Goal: Find specific page/section: Find specific page/section

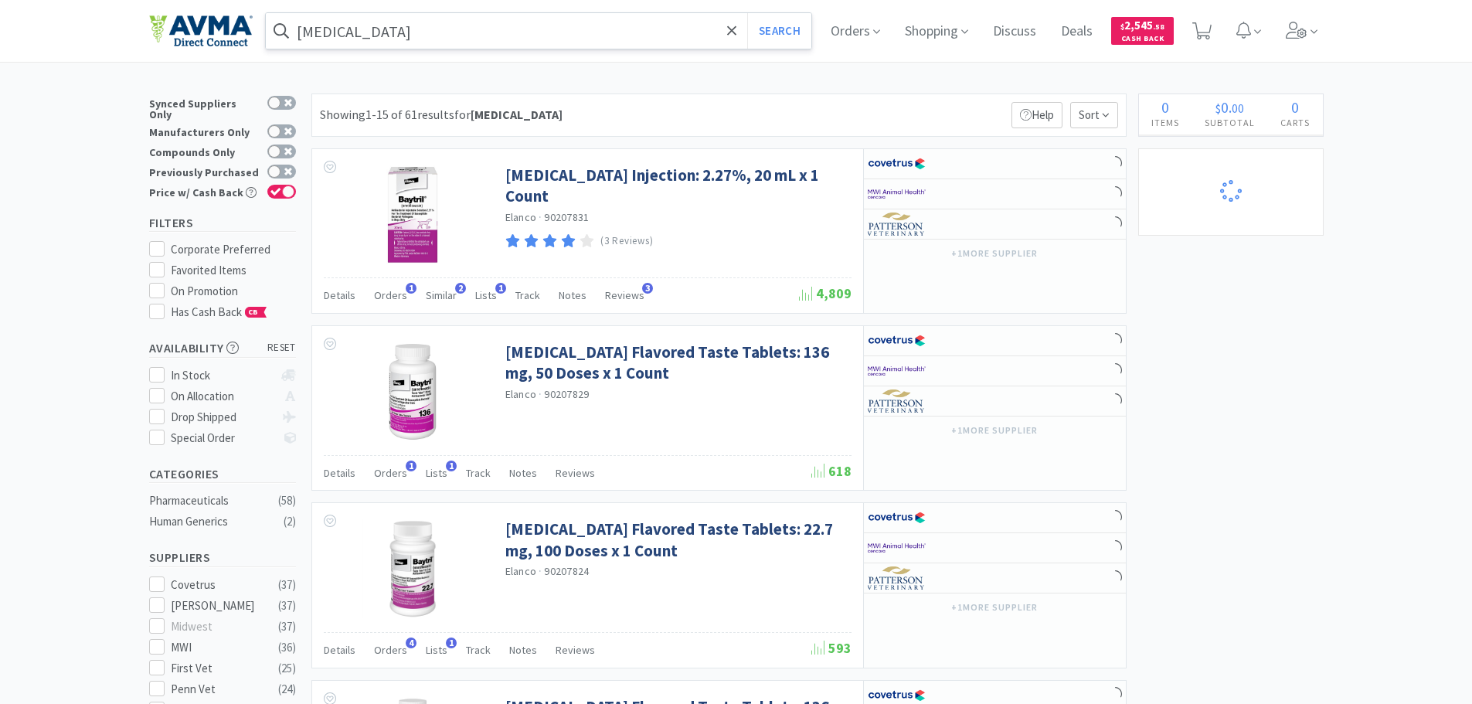
select select "1"
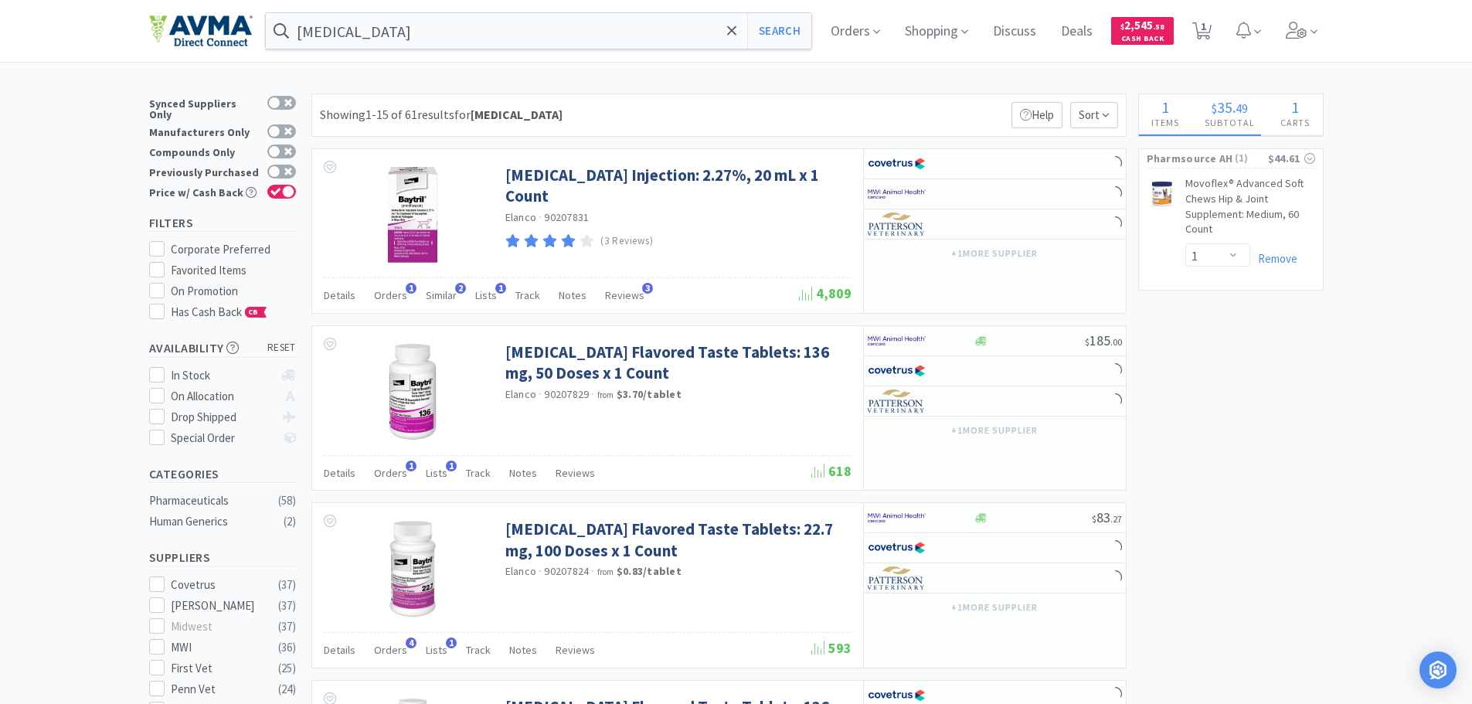
select select "1"
select select "10"
select select "2"
select select "3"
select select "1"
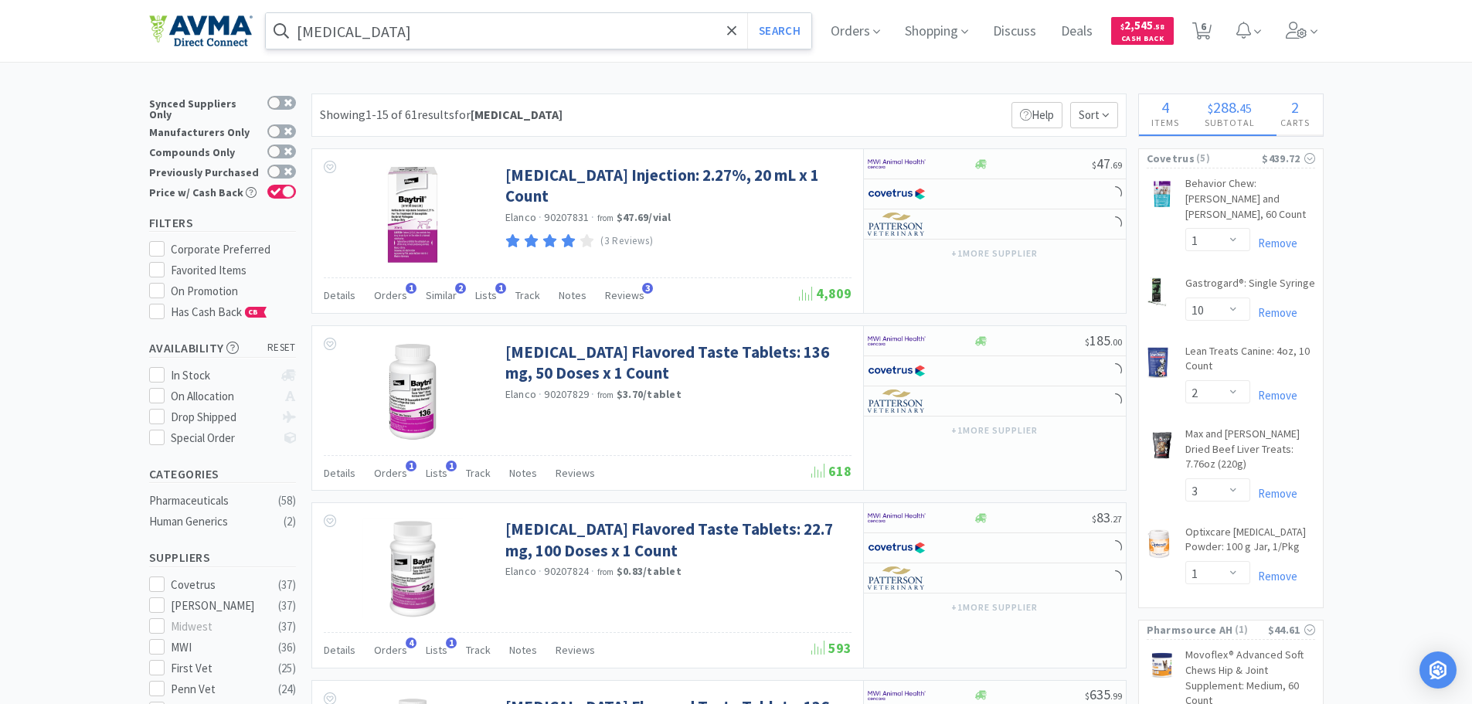
click at [412, 29] on input "[MEDICAL_DATA]" at bounding box center [539, 31] width 546 height 36
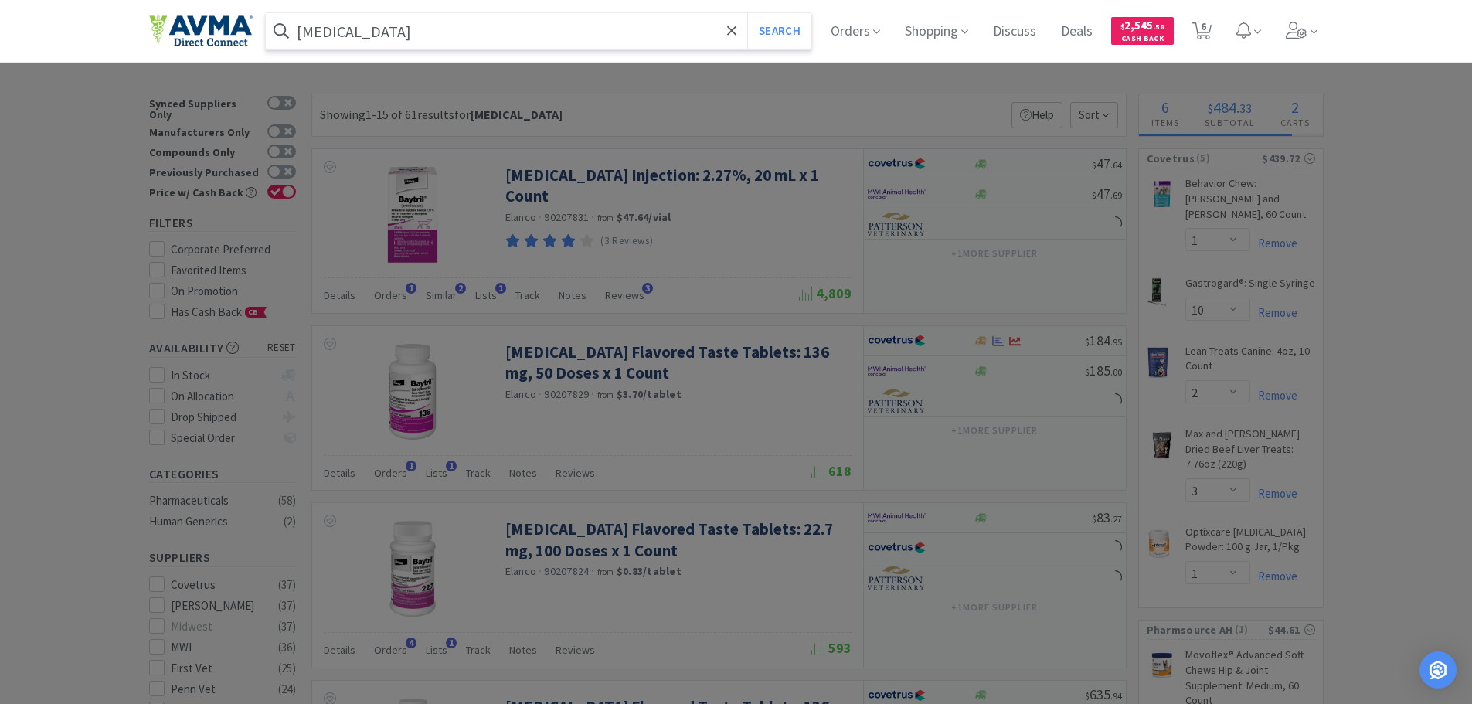
paste input "078391269"
type input "078391269"
click at [775, 39] on button "Search" at bounding box center [779, 31] width 64 height 36
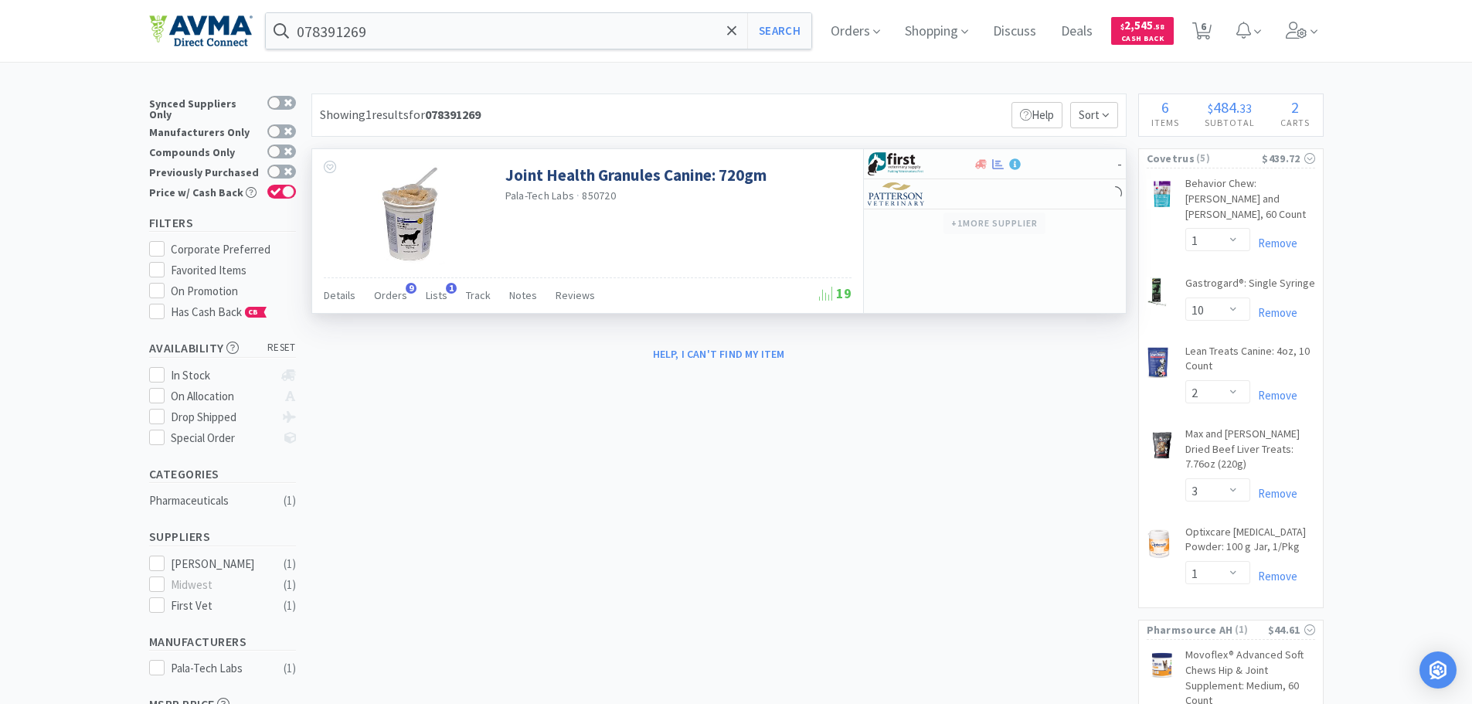
click at [970, 225] on button "+ 1 more supplier" at bounding box center [994, 224] width 101 height 22
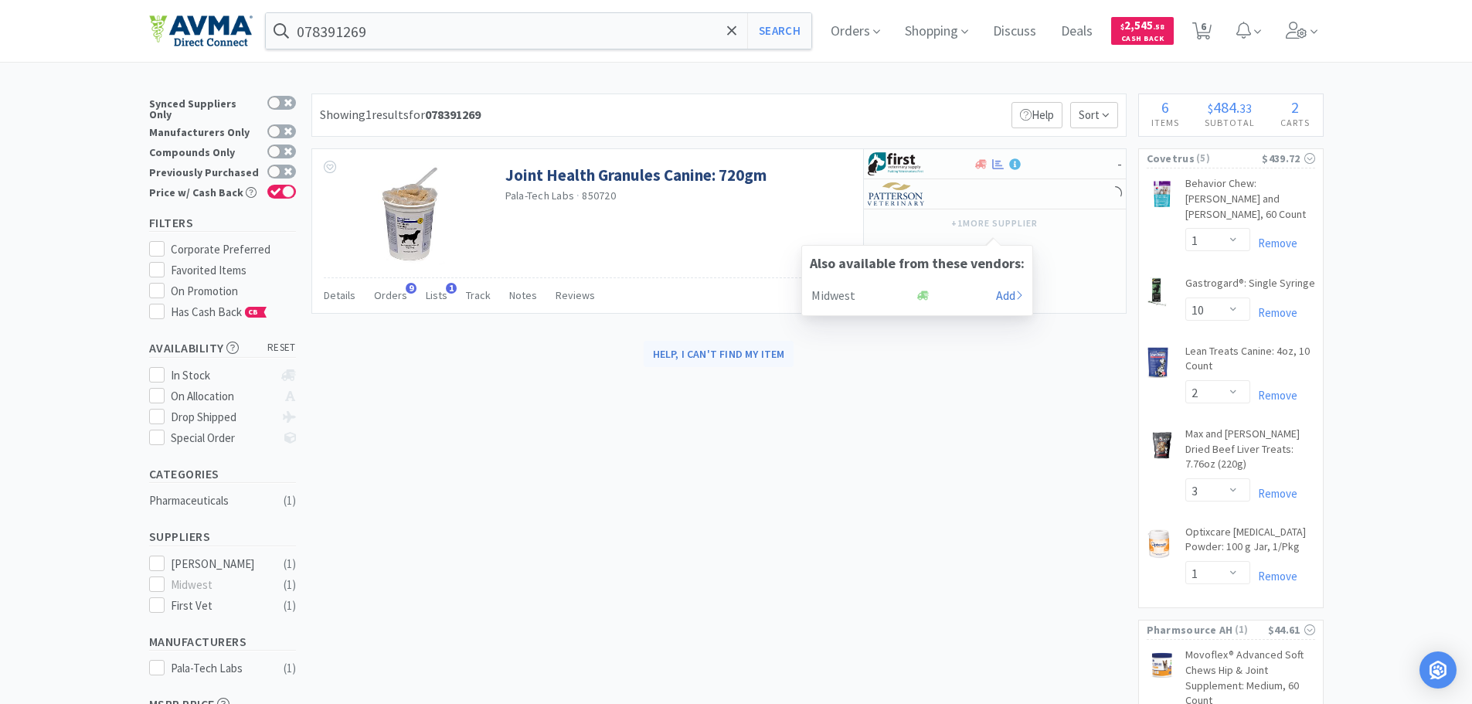
click at [729, 358] on button "Help, I can't find my item" at bounding box center [719, 354] width 151 height 26
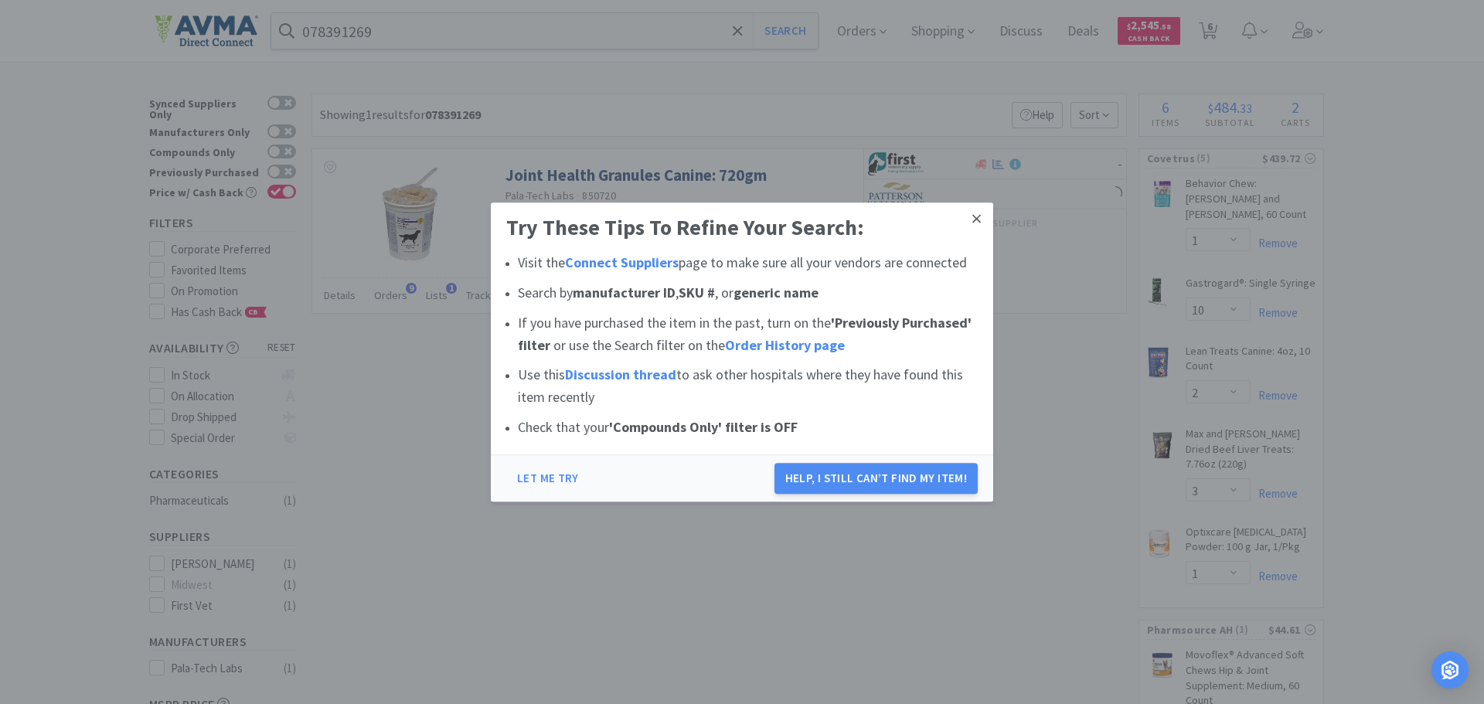
click at [972, 219] on link at bounding box center [976, 219] width 27 height 33
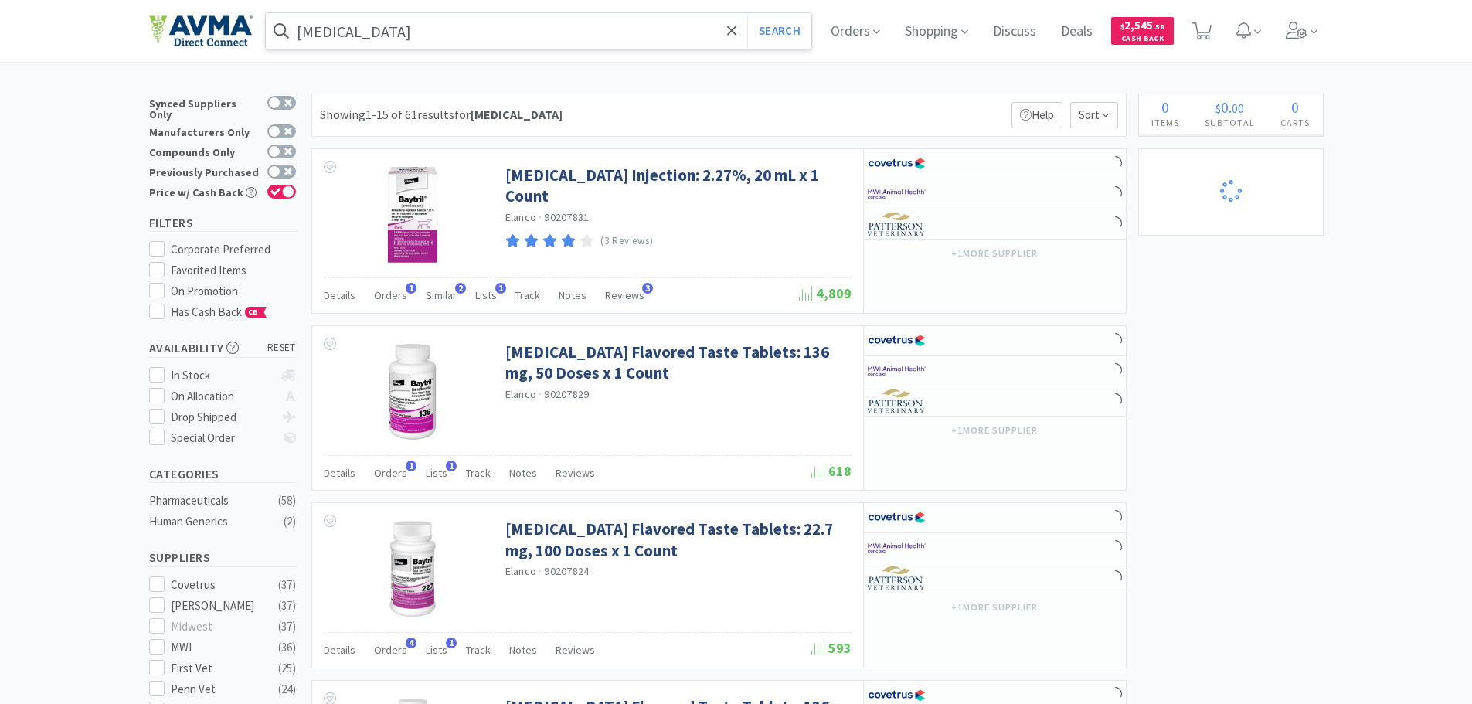
select select "1"
select select "10"
select select "2"
select select "3"
select select "1"
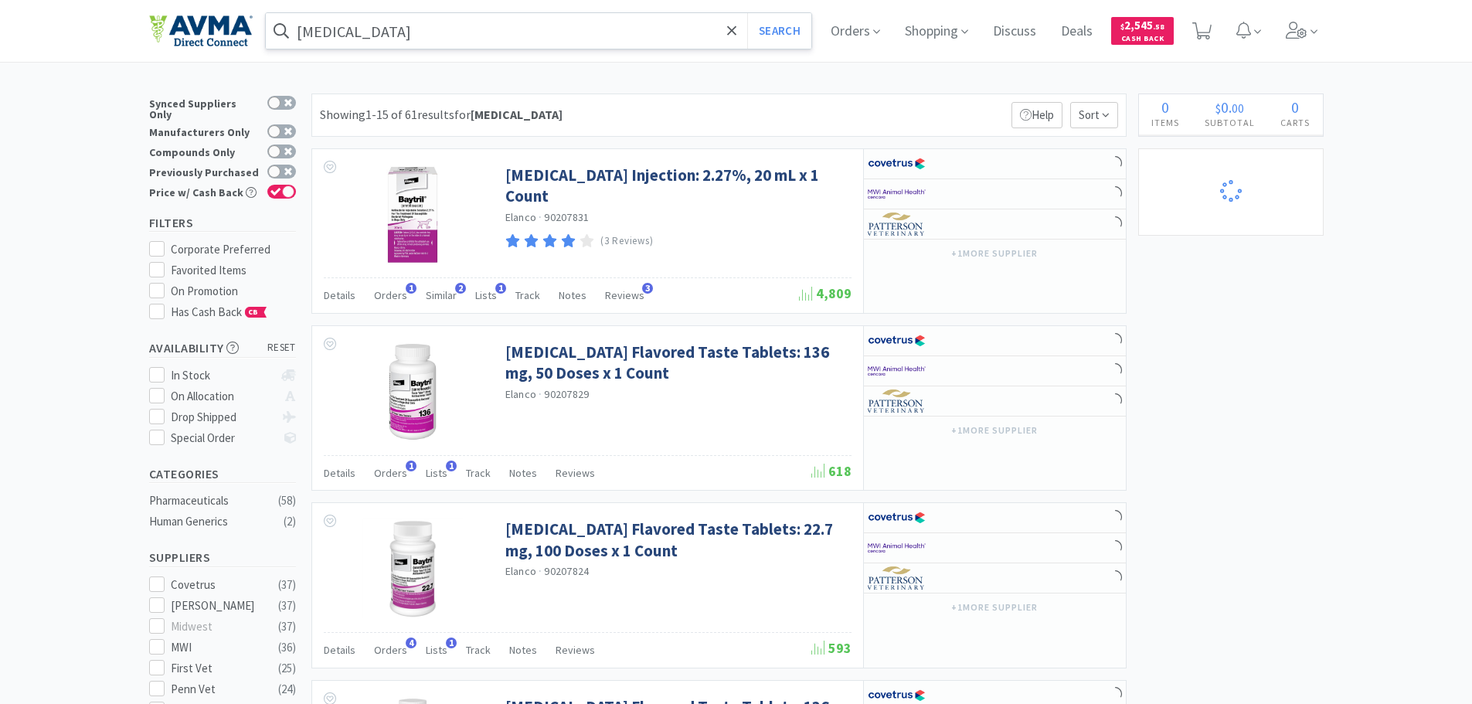
select select "1"
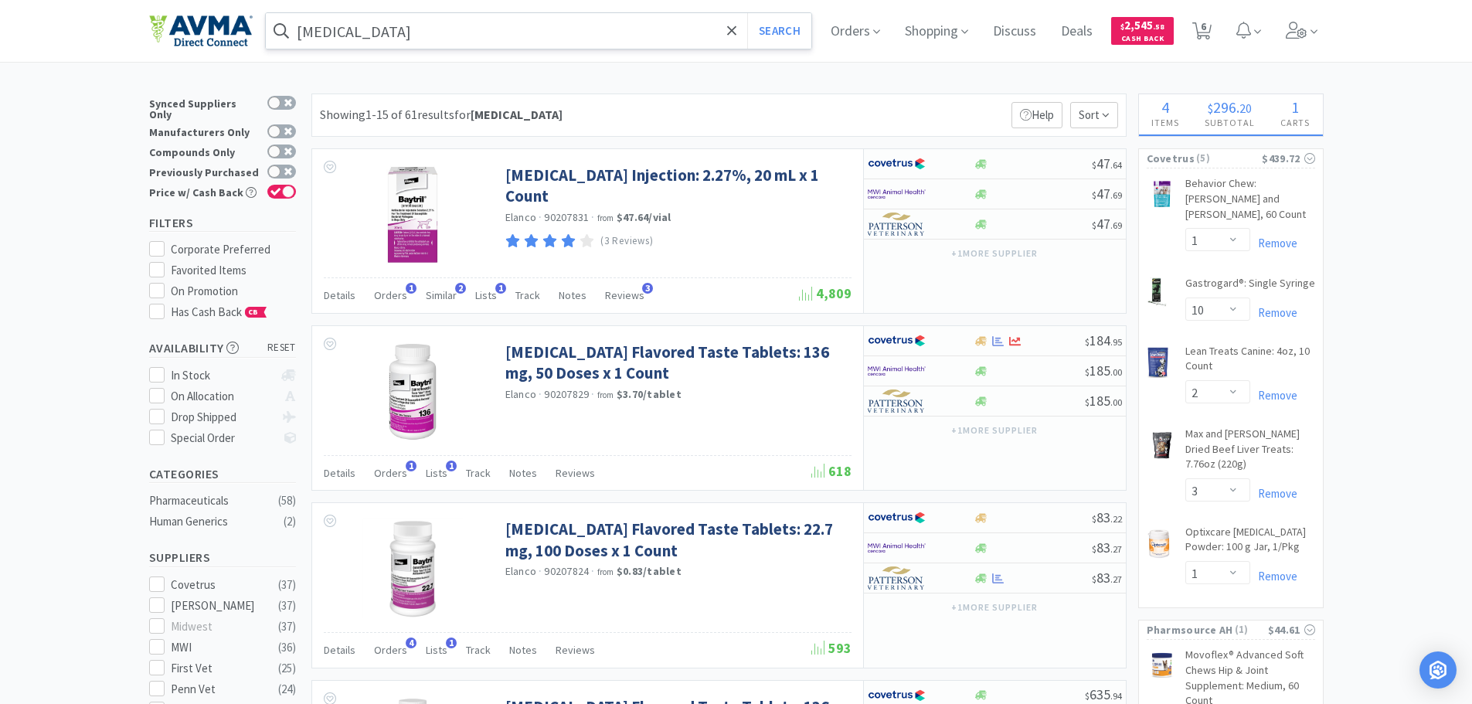
click at [422, 36] on input "[MEDICAL_DATA]" at bounding box center [539, 31] width 546 height 36
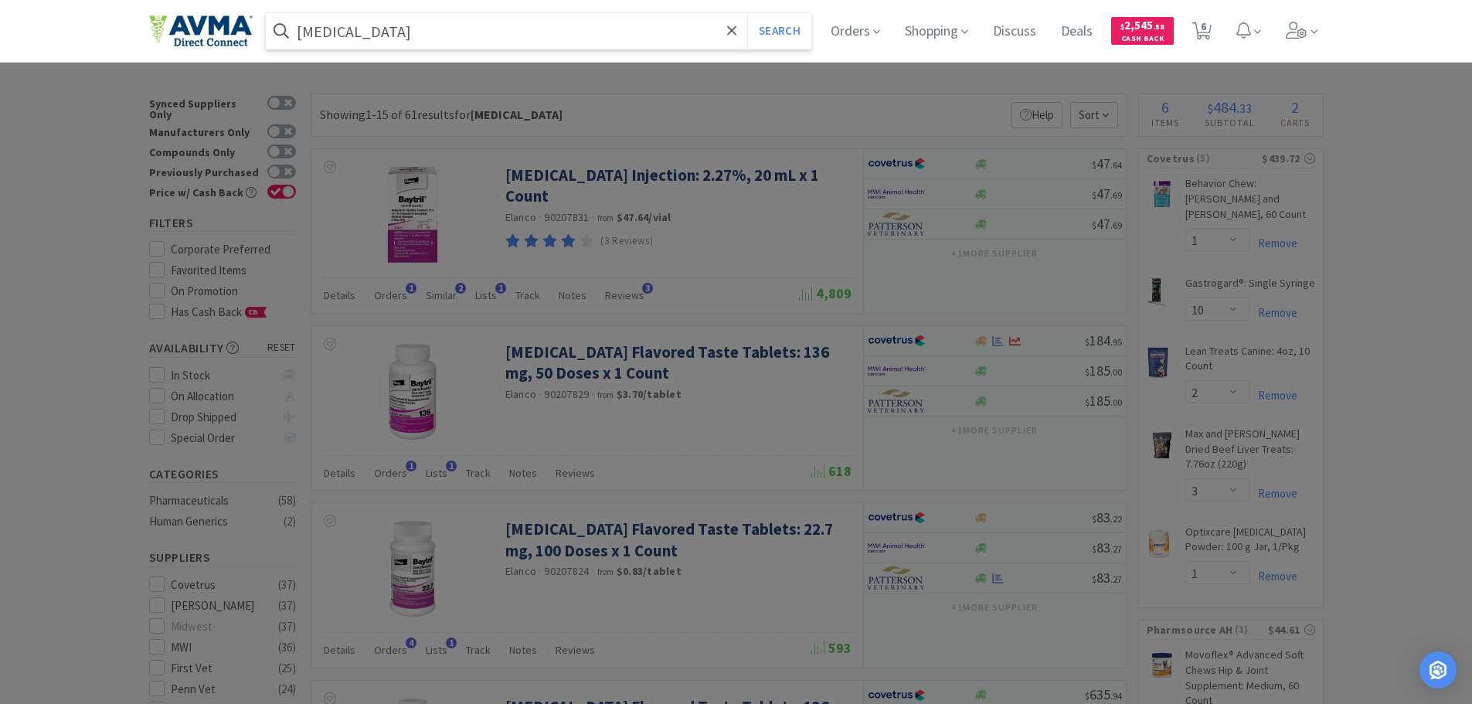
paste input "081377"
click at [764, 33] on button "Search" at bounding box center [779, 31] width 64 height 36
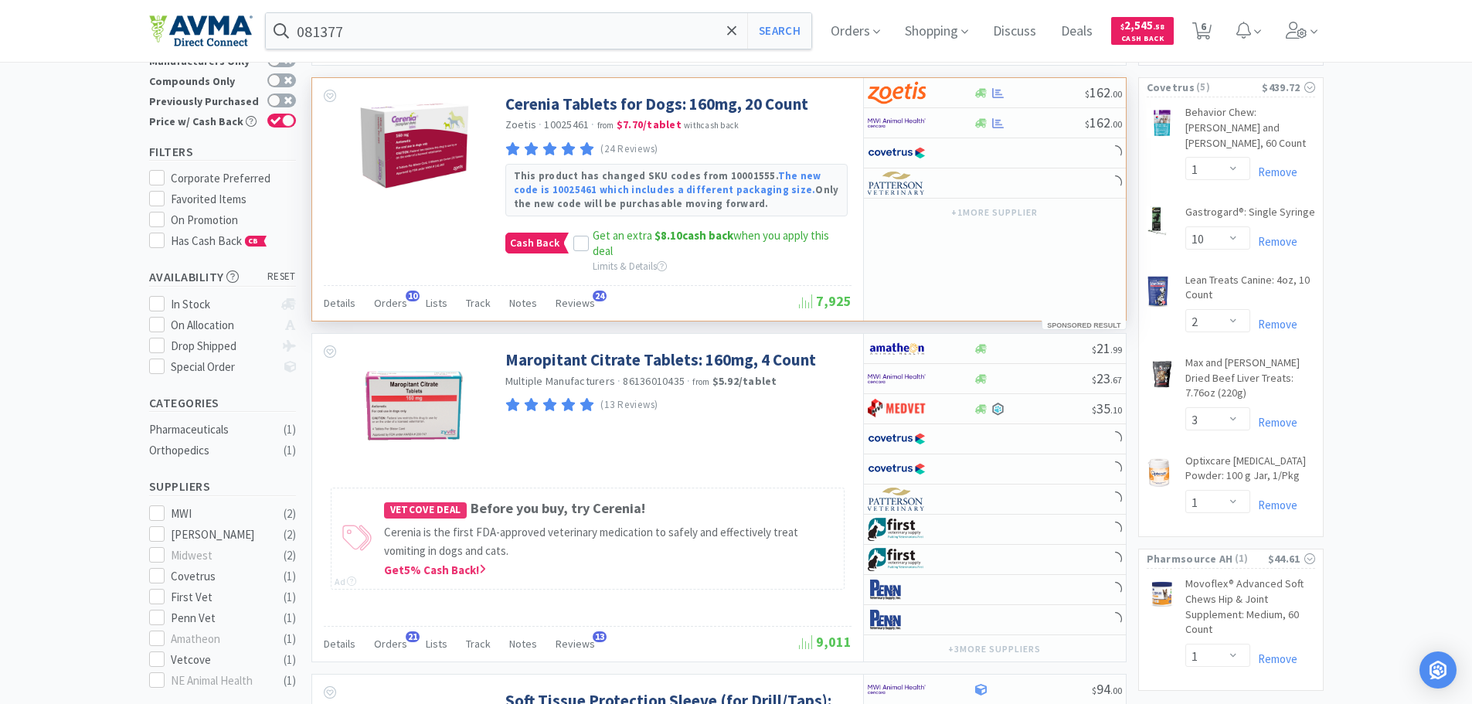
scroll to position [155, 0]
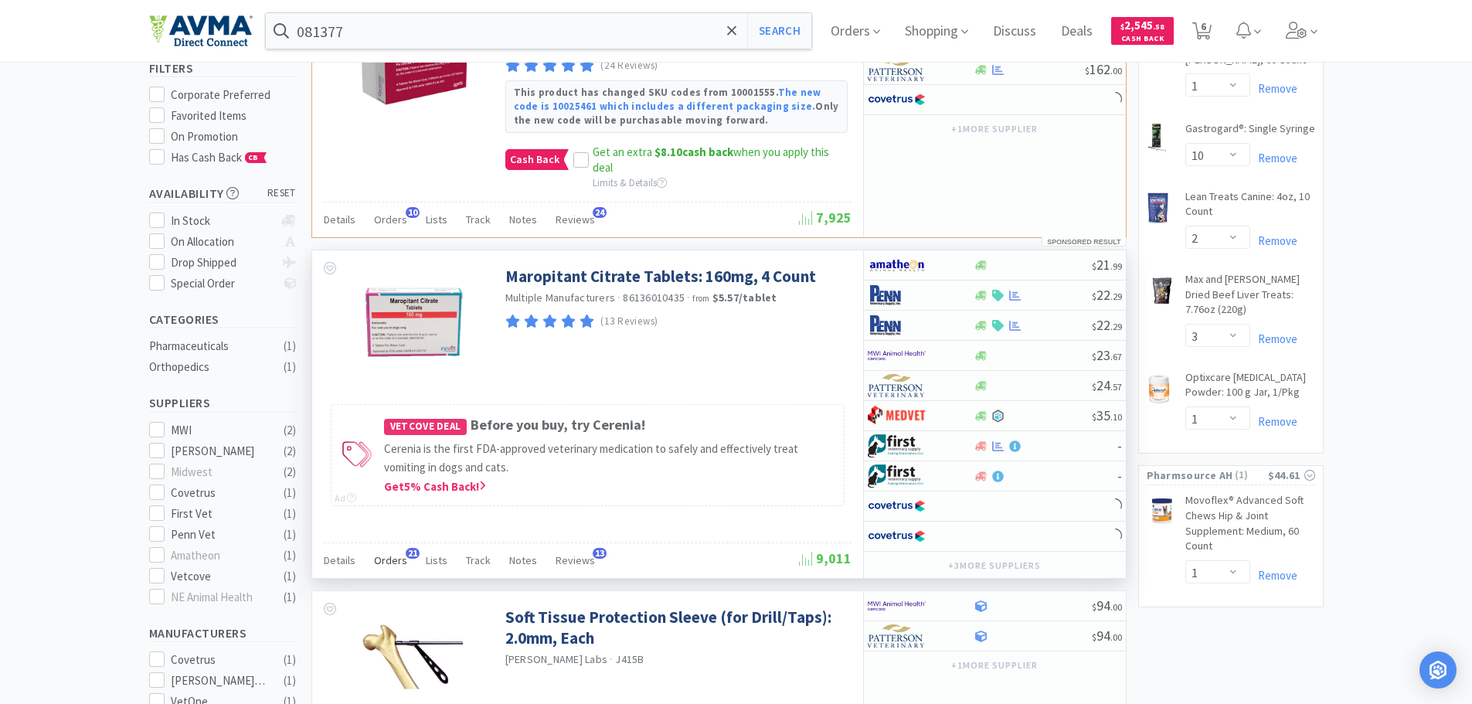
click at [393, 564] on span "Orders" at bounding box center [390, 560] width 33 height 14
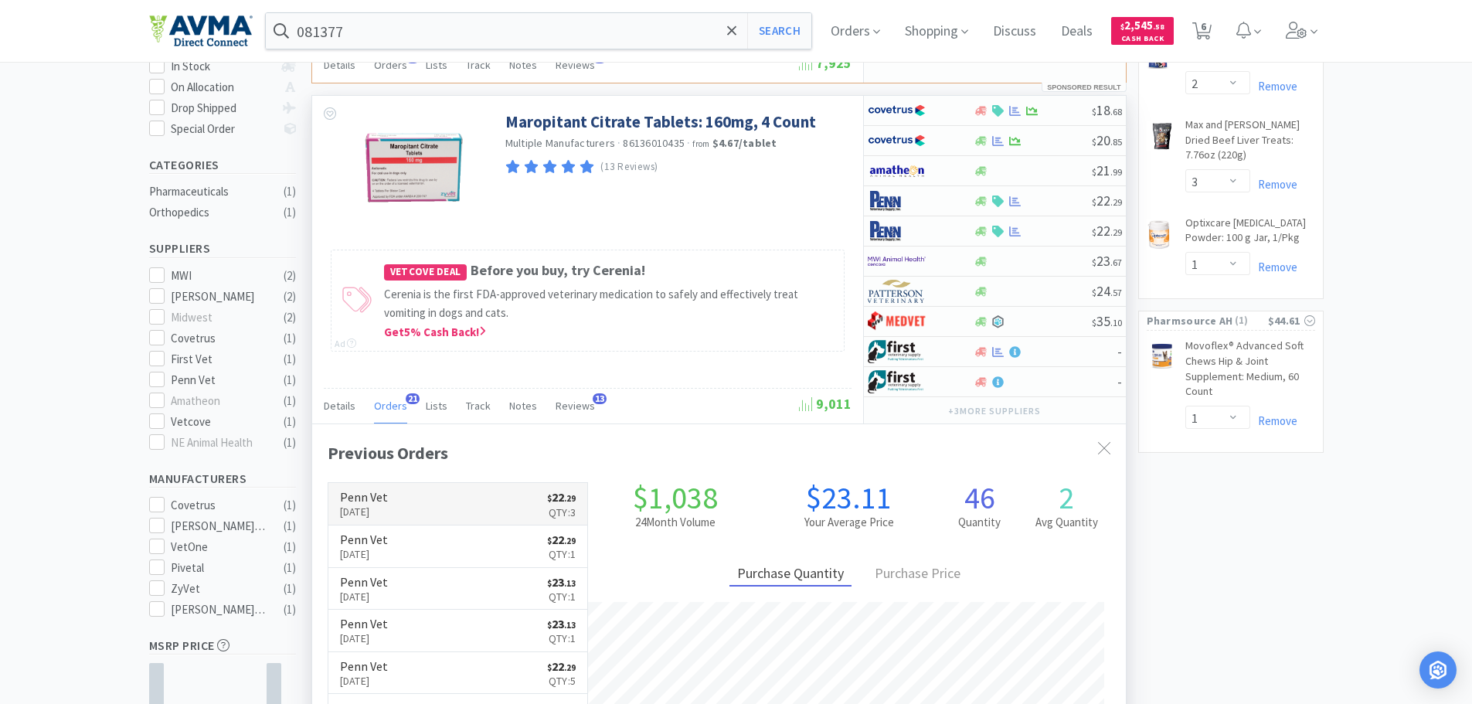
scroll to position [414, 814]
click at [388, 505] on p "[DATE]" at bounding box center [364, 511] width 48 height 17
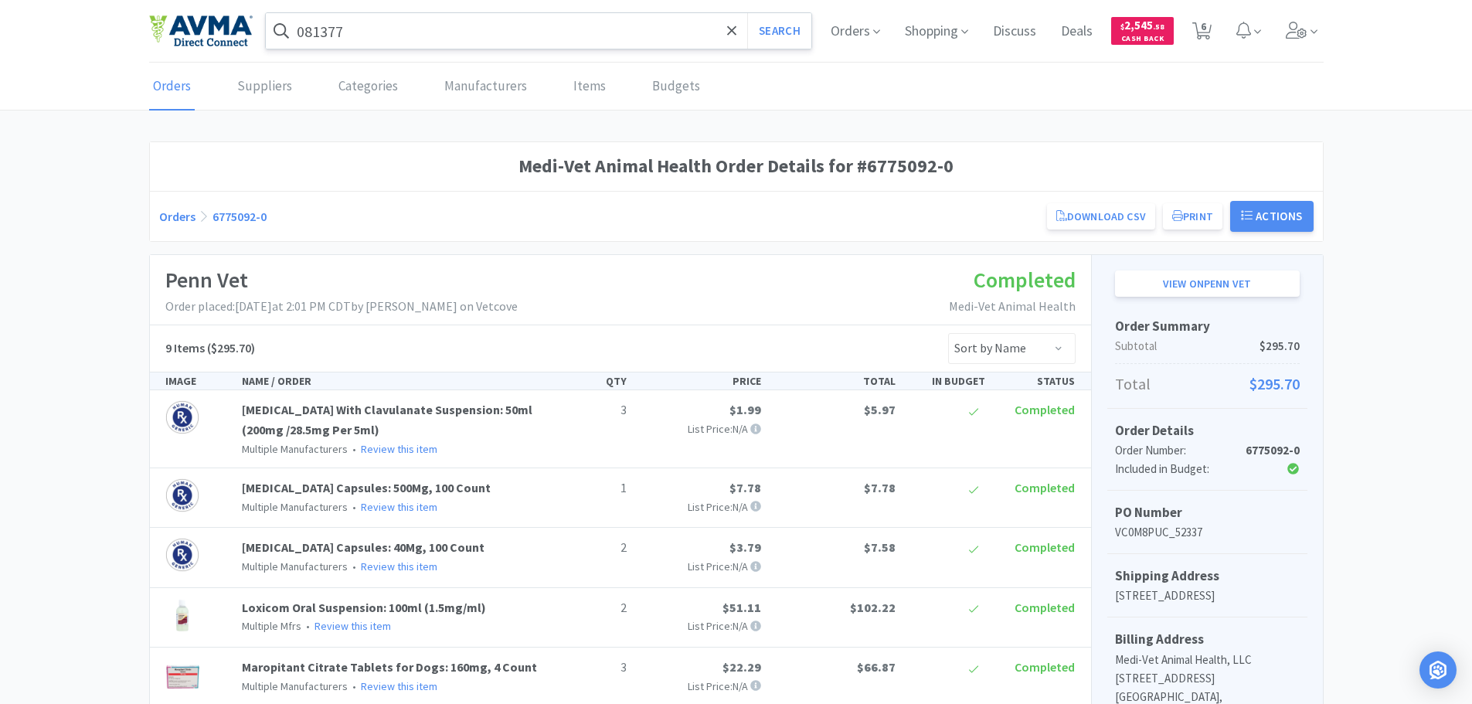
click at [302, 36] on input "081377" at bounding box center [539, 31] width 546 height 36
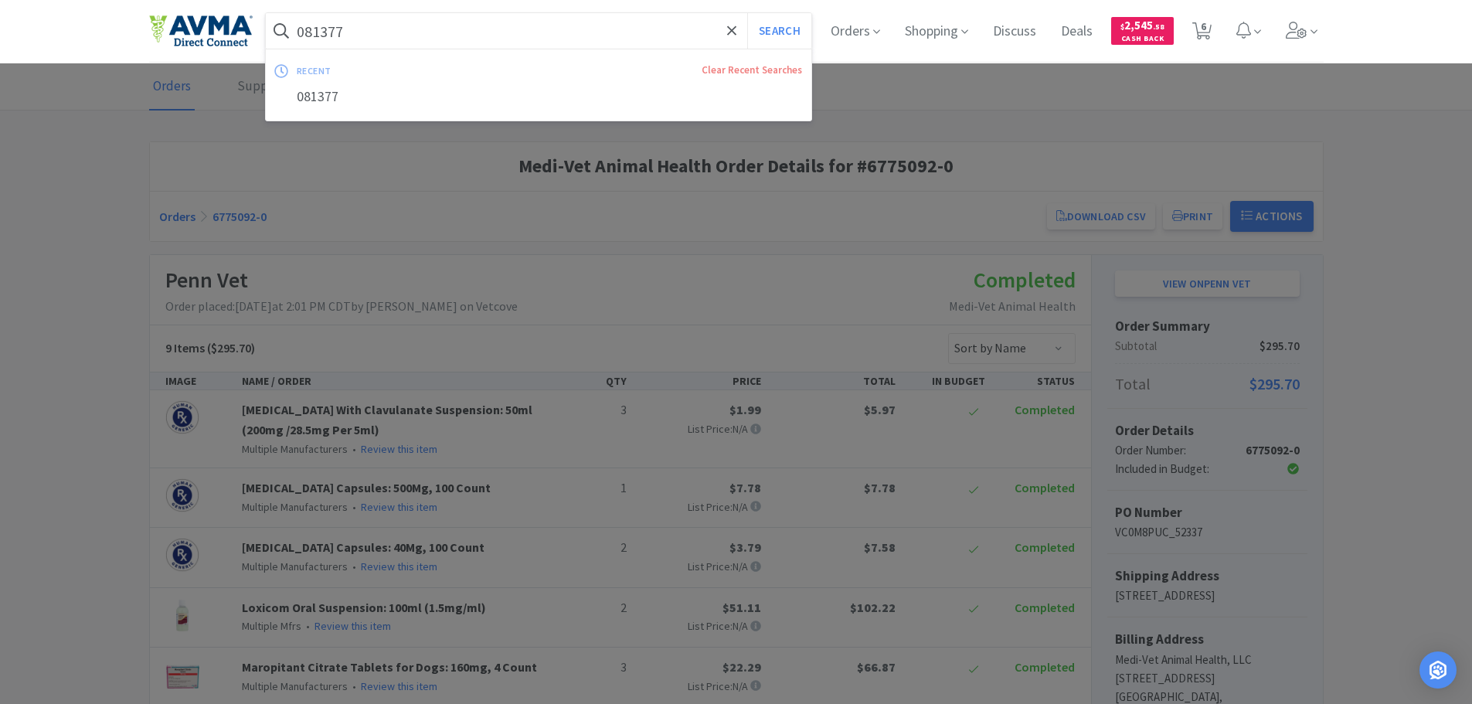
paste input "31484"
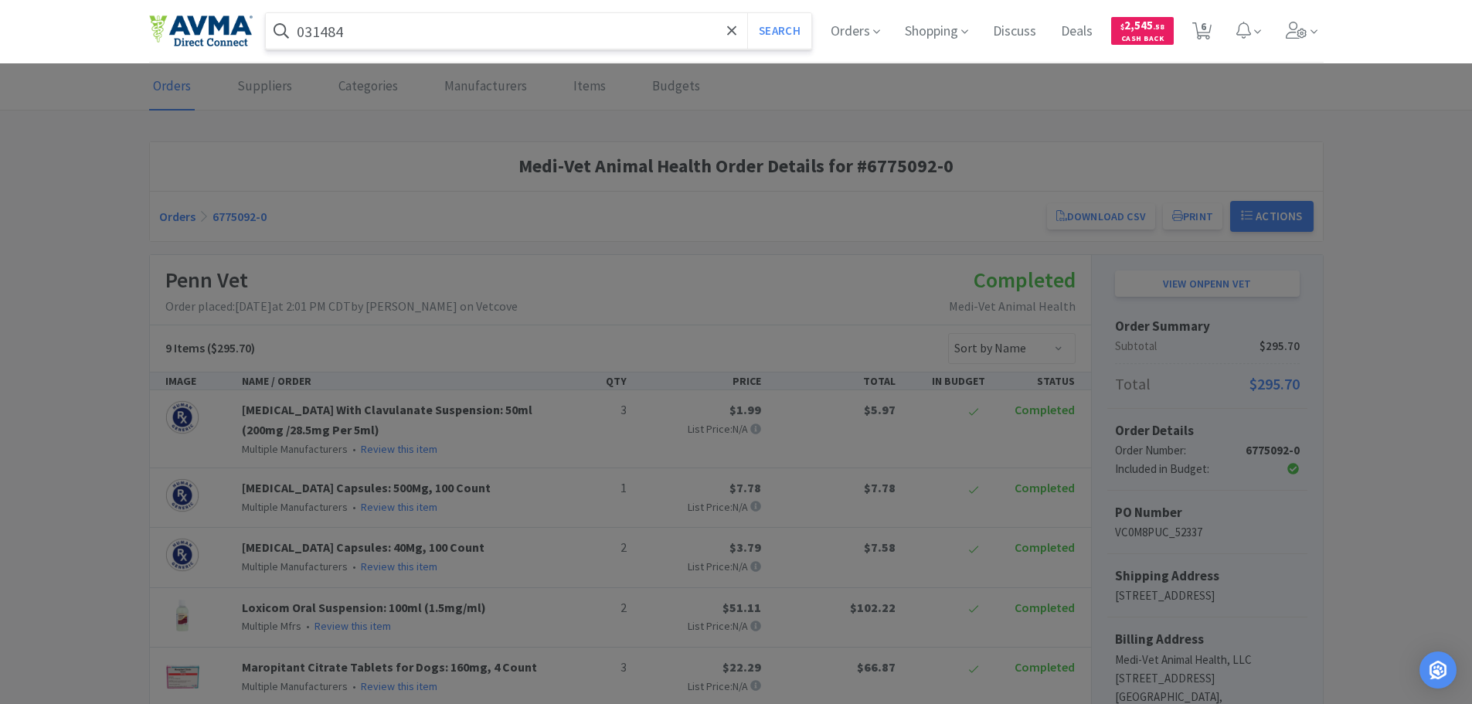
type input "031484"
click at [747, 13] on button "Search" at bounding box center [779, 31] width 64 height 36
select select "1"
select select "10"
select select "2"
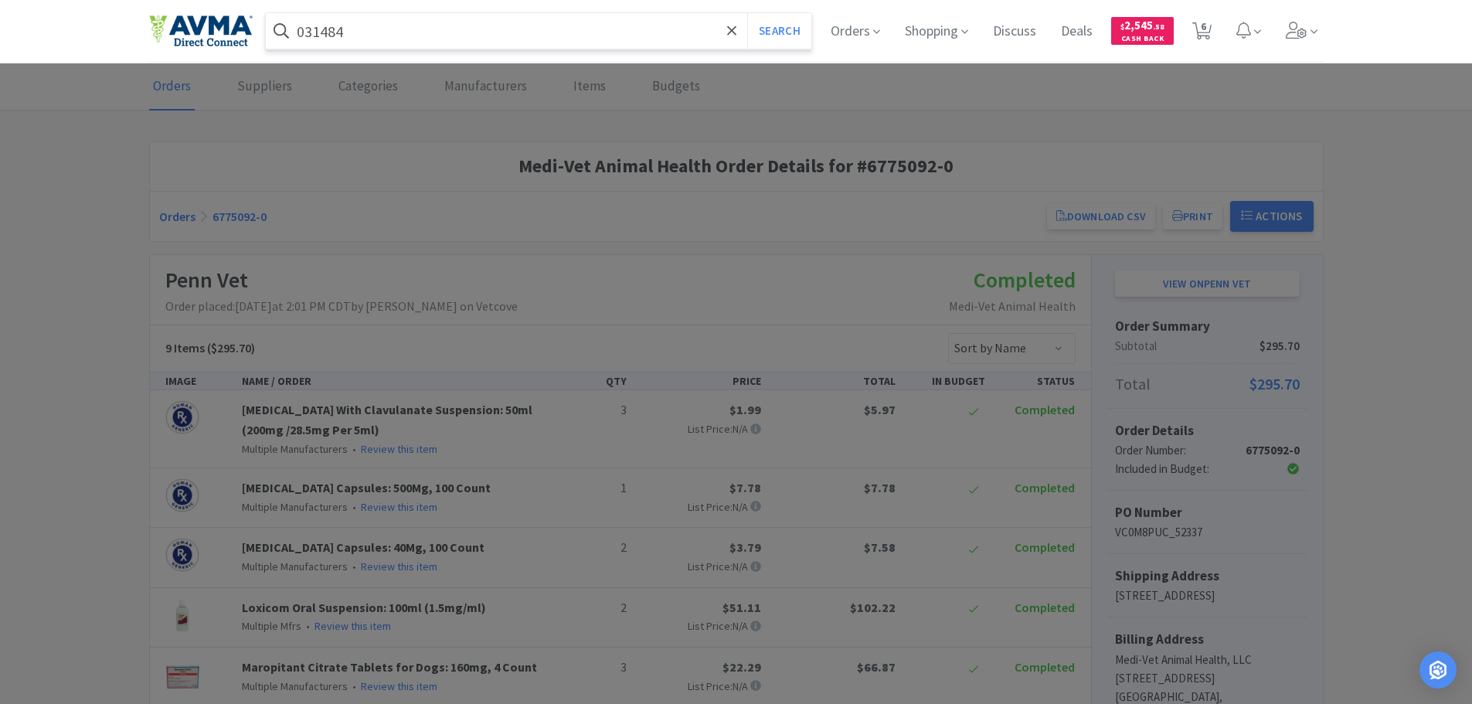
select select "3"
select select "1"
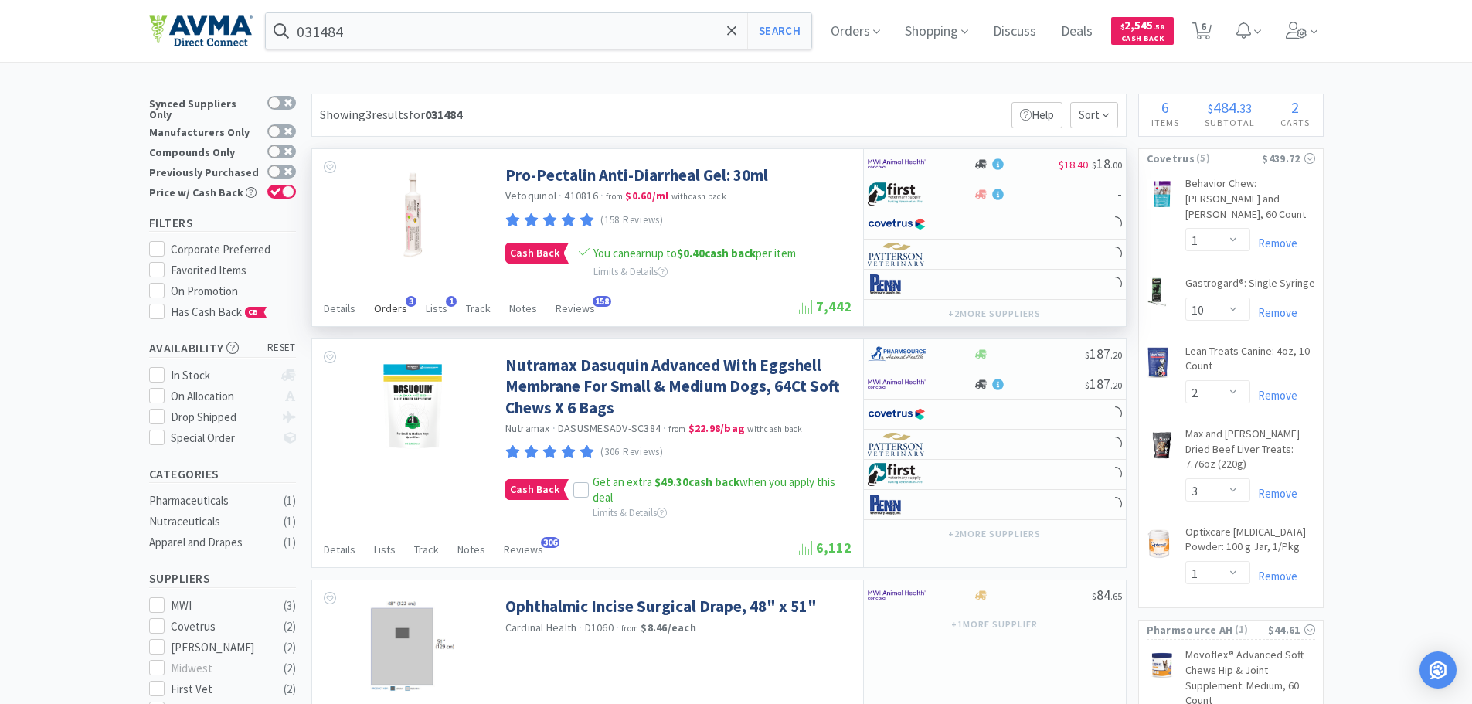
click at [402, 308] on span "Orders" at bounding box center [390, 308] width 33 height 14
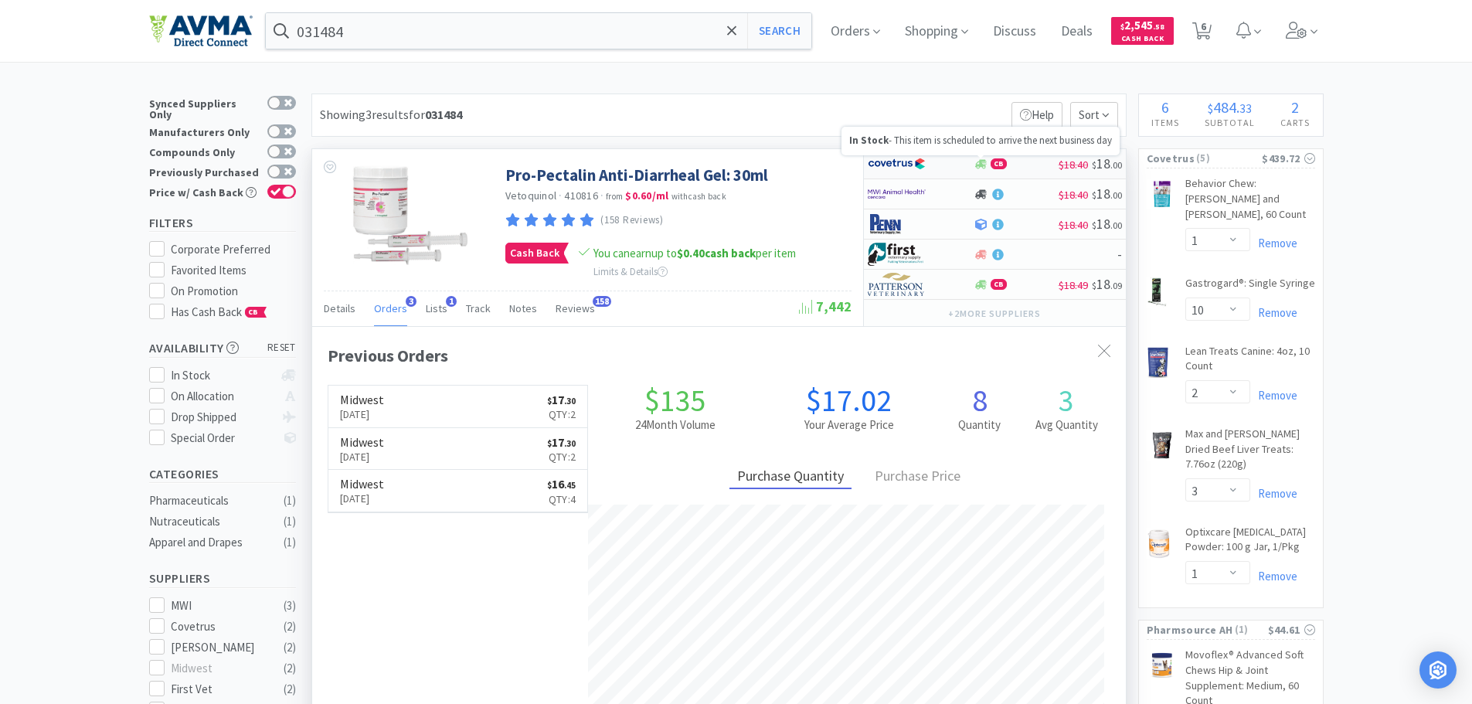
scroll to position [400, 814]
